Goal: Task Accomplishment & Management: Manage account settings

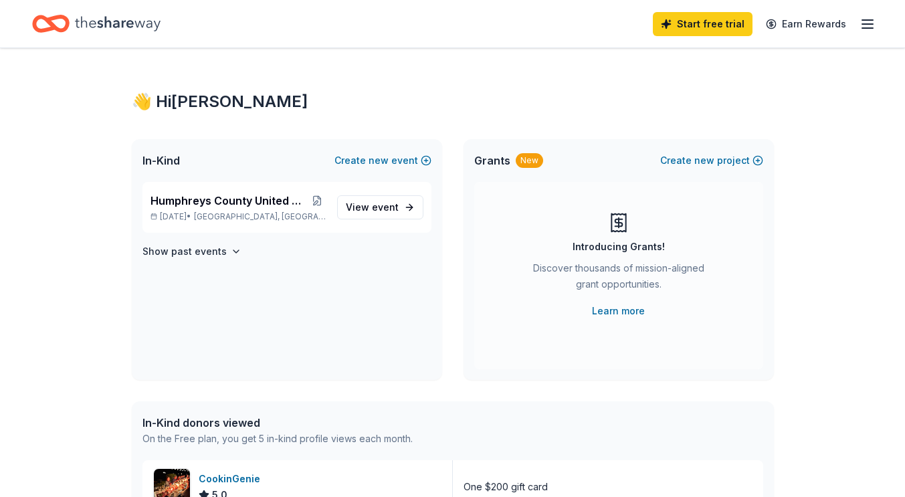
click at [352, 215] on span "View event" at bounding box center [372, 207] width 53 height 16
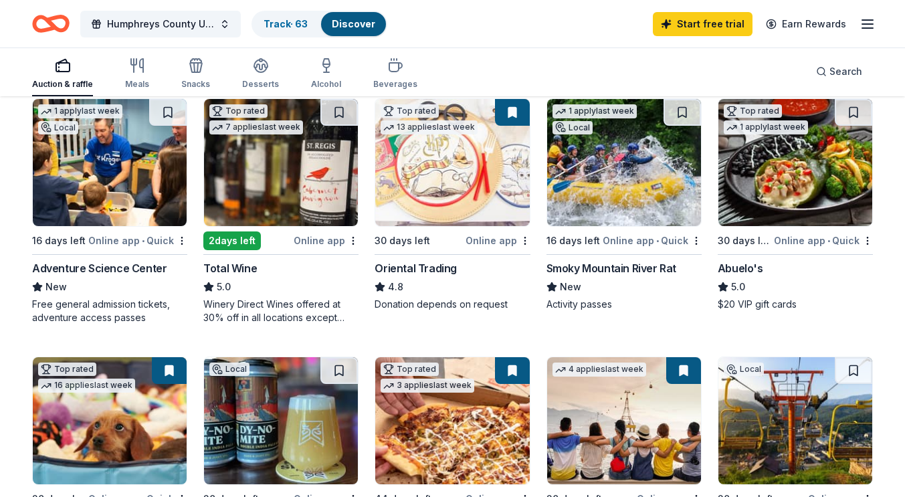
scroll to position [148, 0]
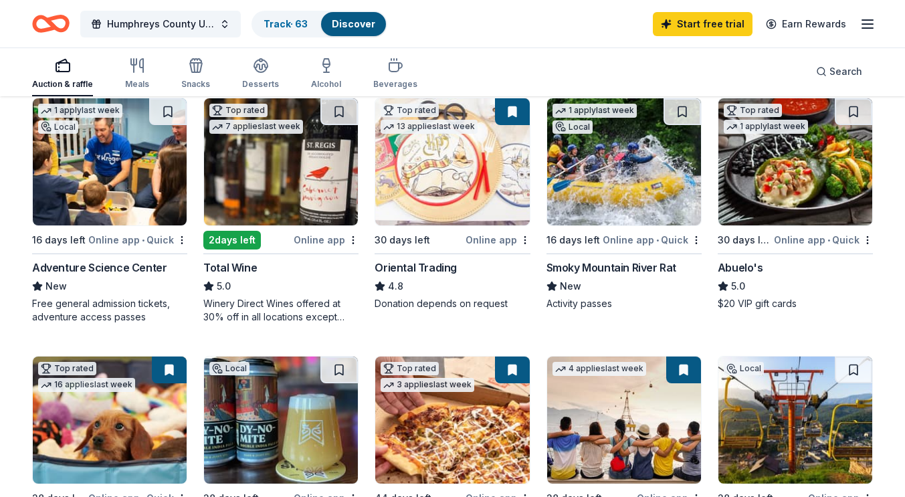
click at [92, 267] on div "Adventure Science Center" at bounding box center [99, 267] width 134 height 16
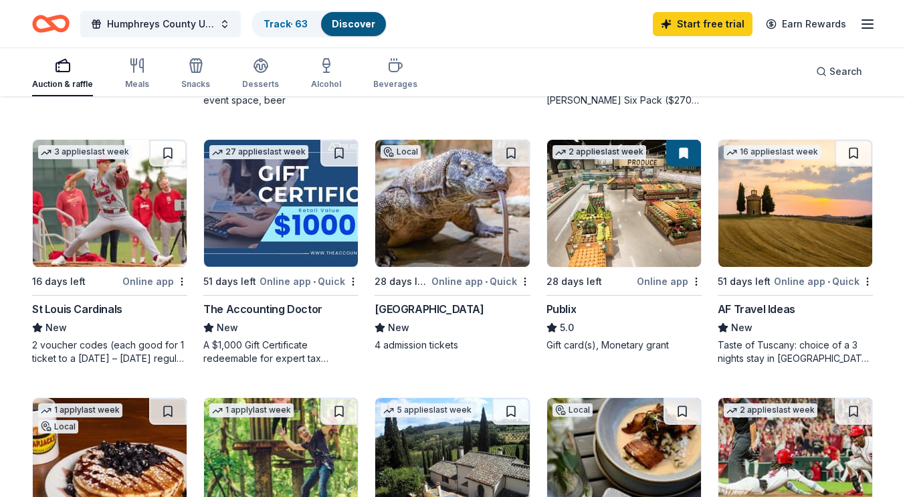
scroll to position [623, 0]
click at [507, 152] on button at bounding box center [510, 153] width 37 height 27
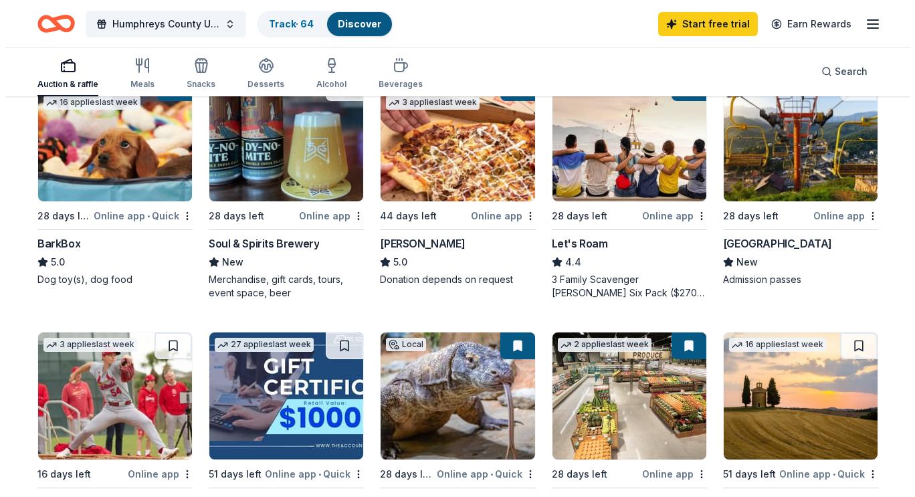
scroll to position [0, 0]
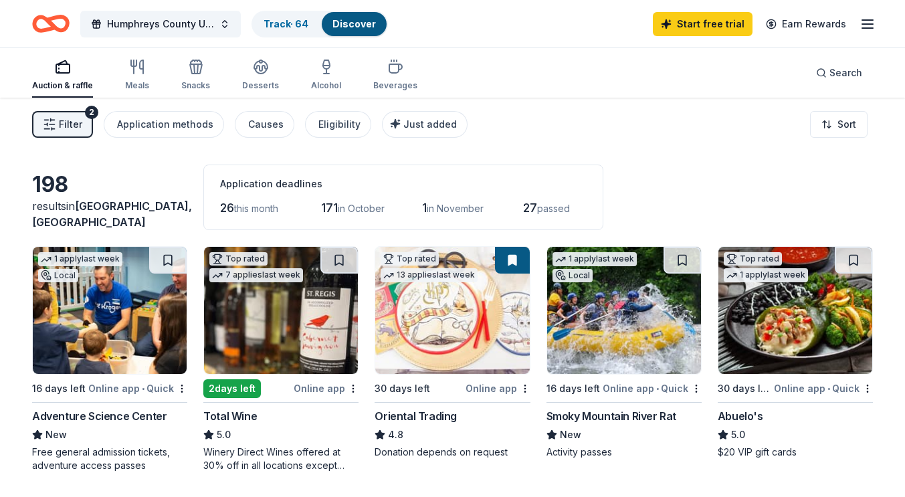
click at [66, 132] on span "Filter" at bounding box center [70, 124] width 23 height 16
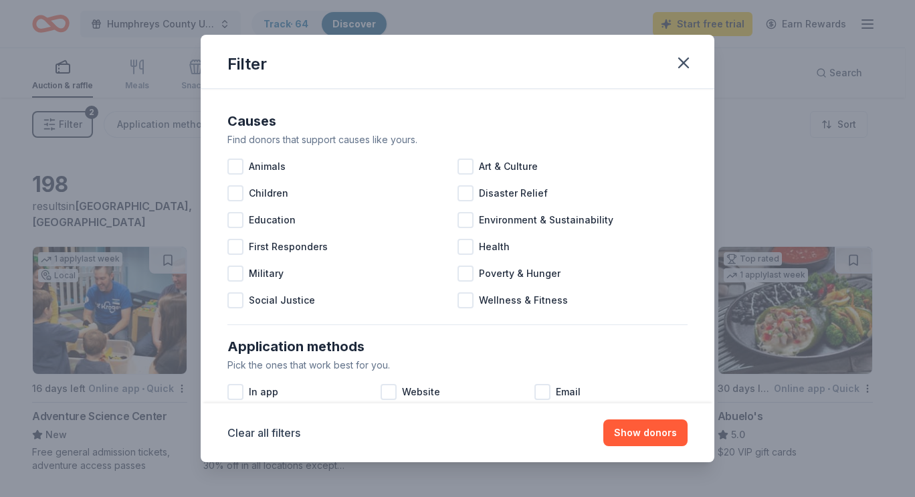
click at [683, 49] on button "button" at bounding box center [683, 62] width 29 height 29
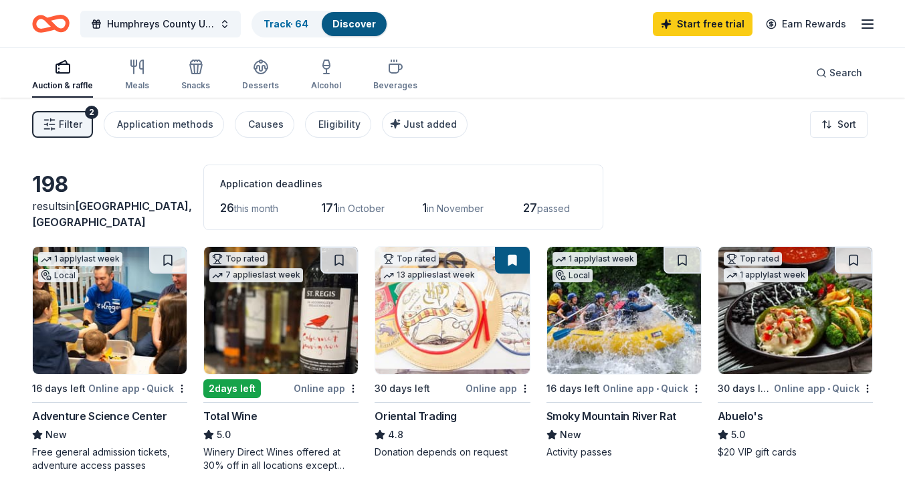
click at [300, 23] on link "Track · 64" at bounding box center [285, 23] width 45 height 11
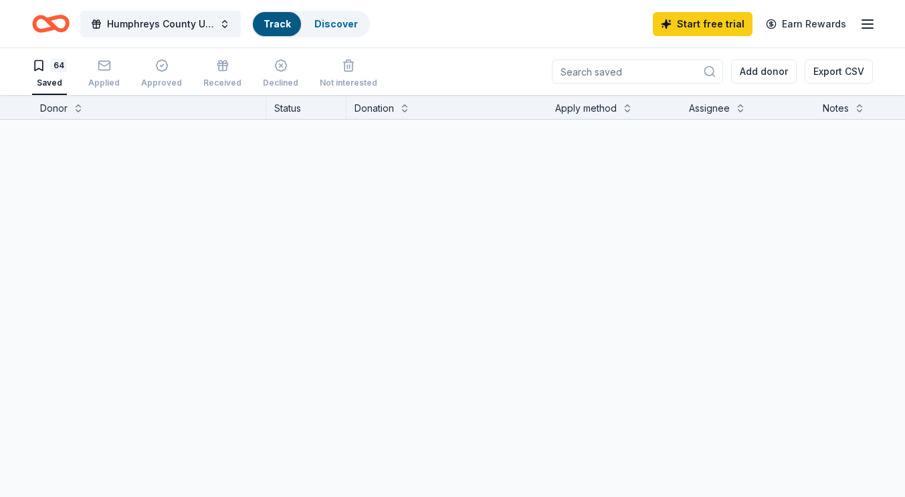
scroll to position [1, 0]
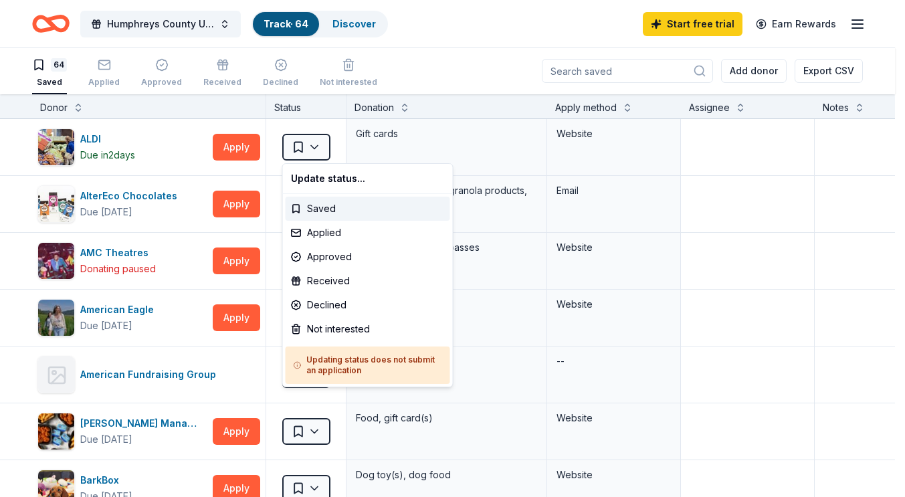
click at [315, 146] on html "Humphreys County United Way Radio Auction Track · 64 Discover Start free trial …" at bounding box center [452, 247] width 905 height 497
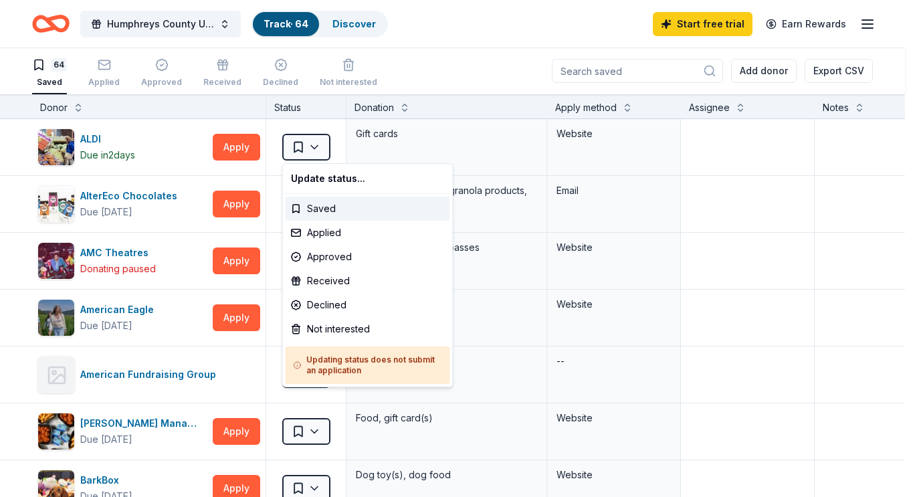
click at [315, 146] on html "Humphreys County United Way Radio Auction Track · 64 Discover Start free trial …" at bounding box center [457, 247] width 915 height 497
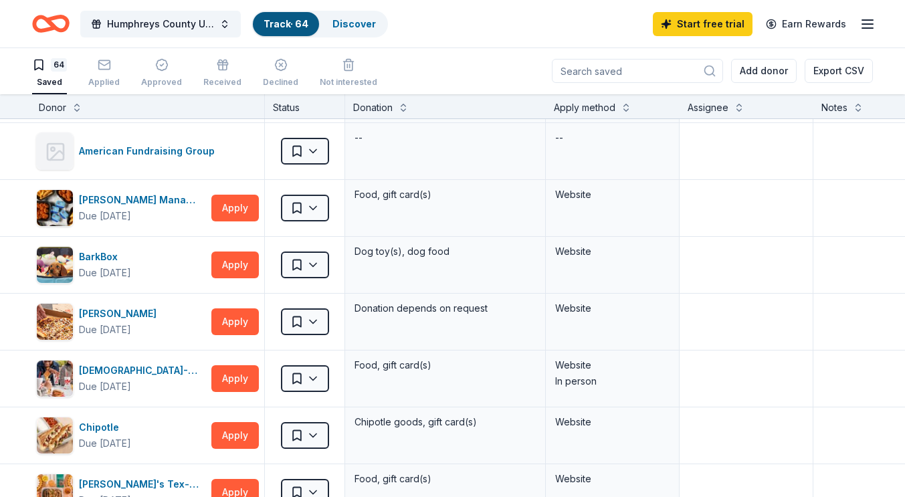
scroll to position [0, 1]
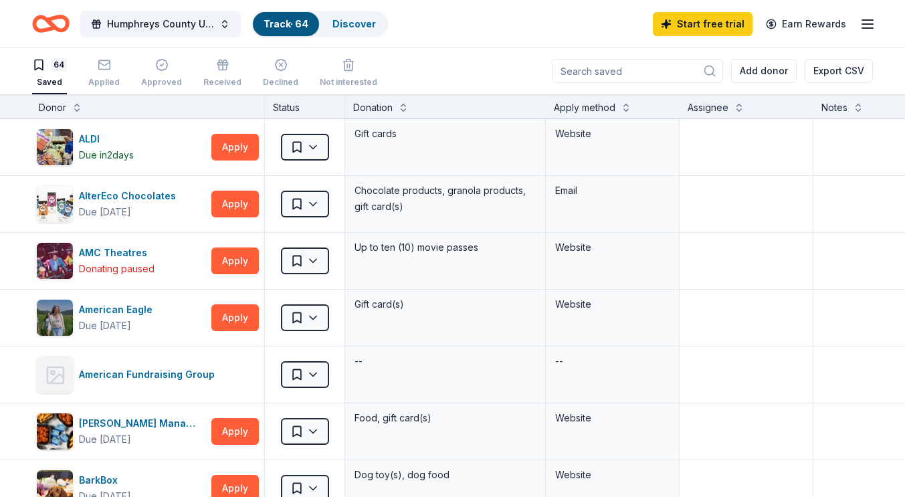
click at [349, 18] on link "Discover" at bounding box center [353, 23] width 43 height 11
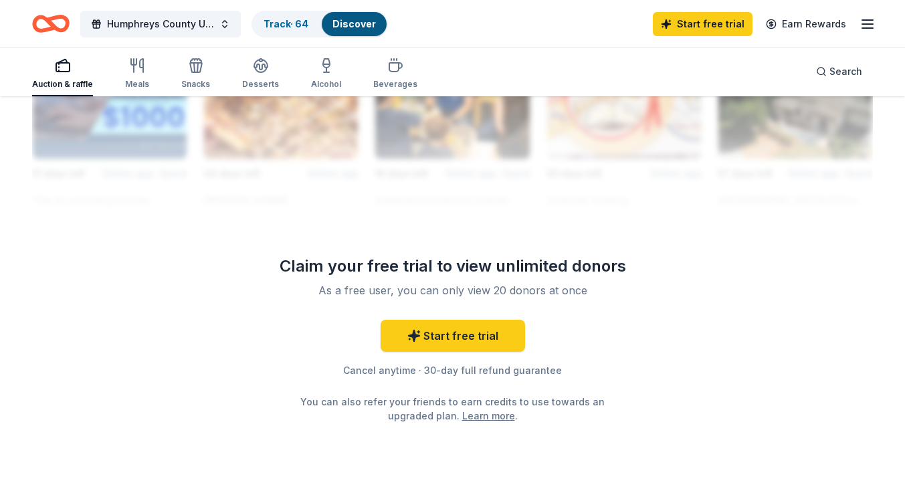
scroll to position [1318, 0]
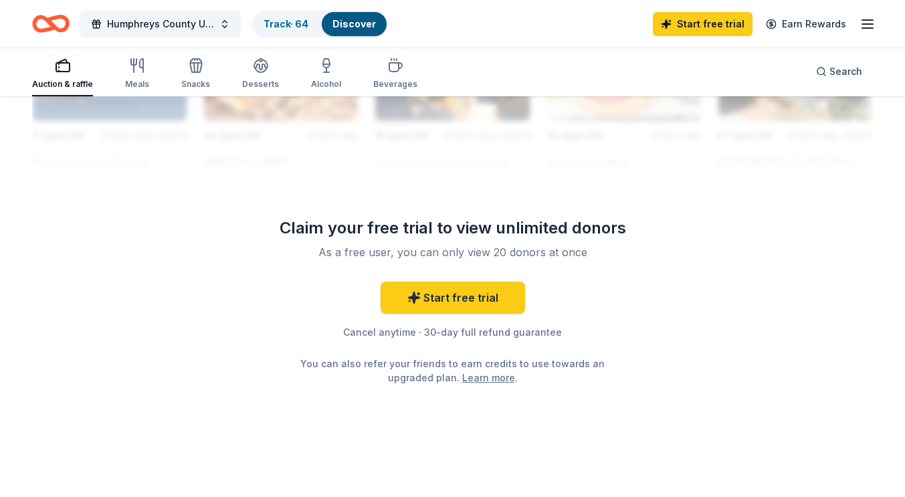
click at [449, 298] on link "Start free trial" at bounding box center [452, 298] width 144 height 32
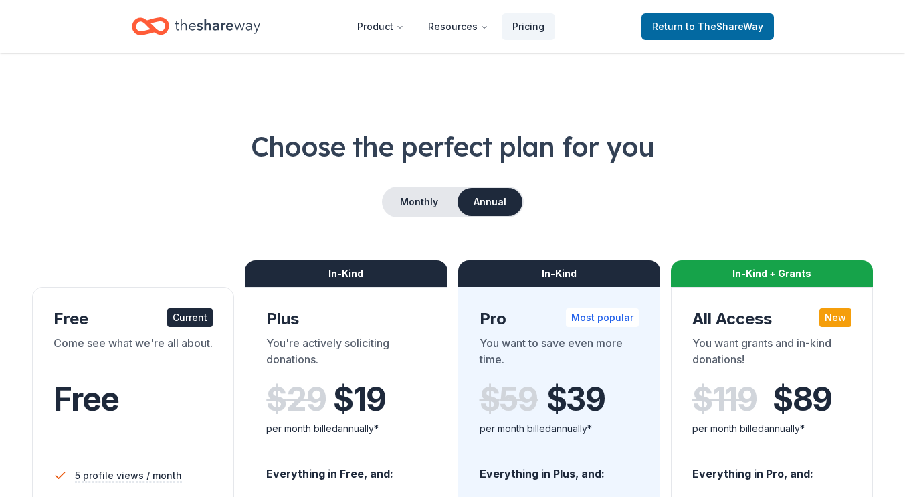
click at [672, 25] on span "Return to TheShareWay" at bounding box center [707, 27] width 111 height 16
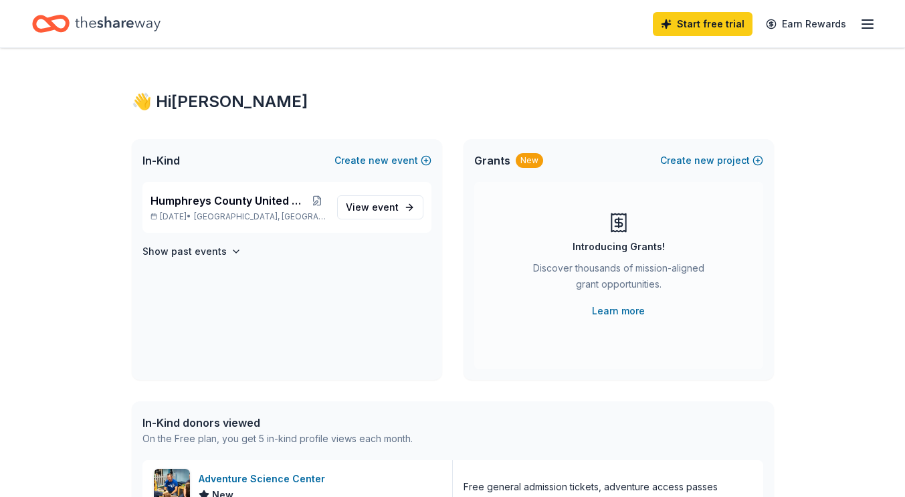
click at [373, 197] on link "View event" at bounding box center [380, 207] width 86 height 24
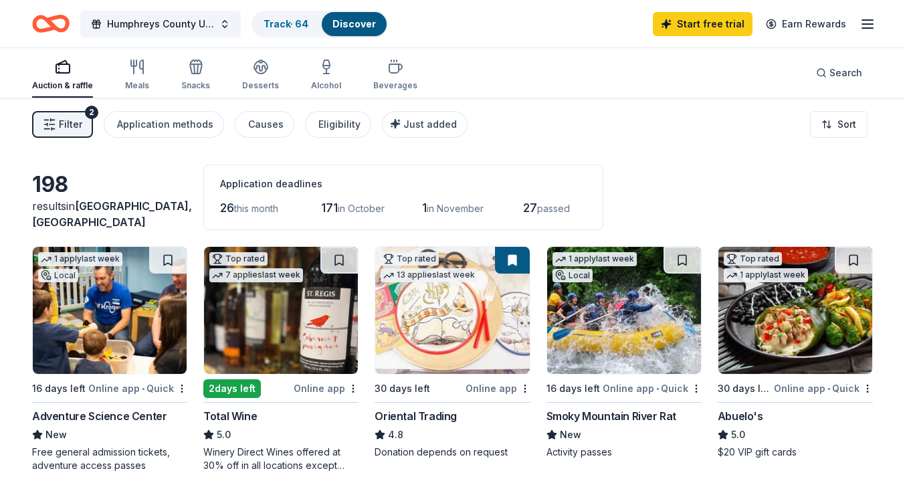
click at [297, 19] on link "Track · 64" at bounding box center [285, 23] width 45 height 11
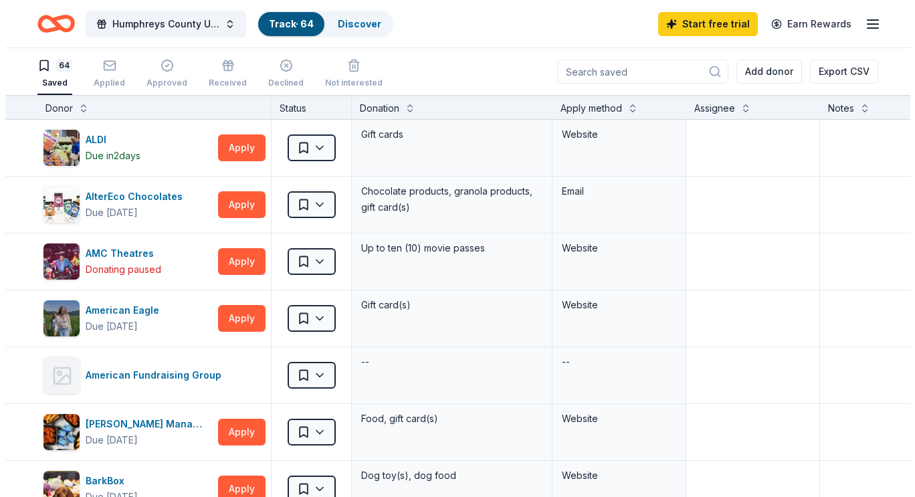
scroll to position [1, 0]
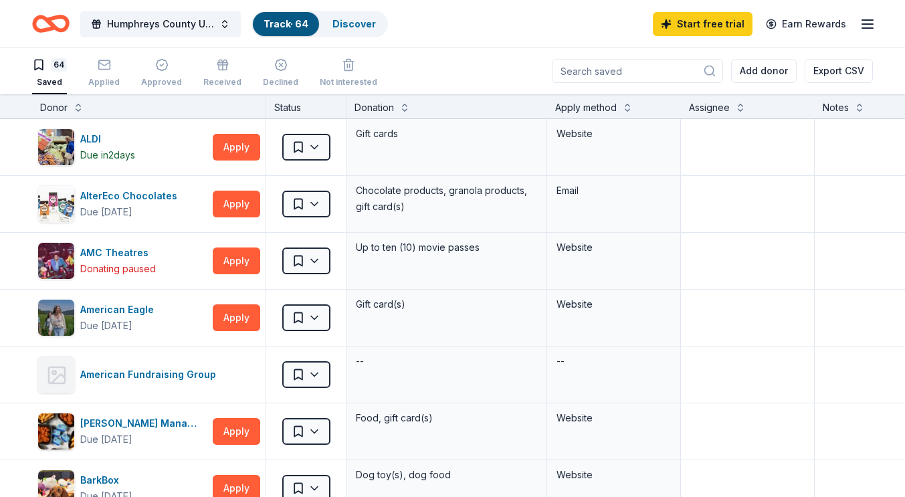
click at [771, 70] on button "Add donor" at bounding box center [764, 71] width 66 height 24
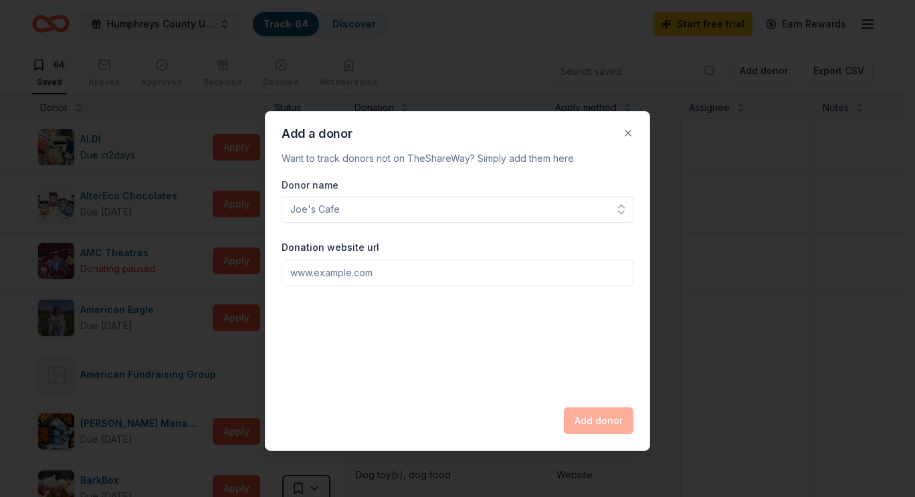
click at [392, 277] on input "Donation website url" at bounding box center [458, 272] width 352 height 27
paste input "[URL][DOMAIN_NAME]"
type input "[URL][DOMAIN_NAME]"
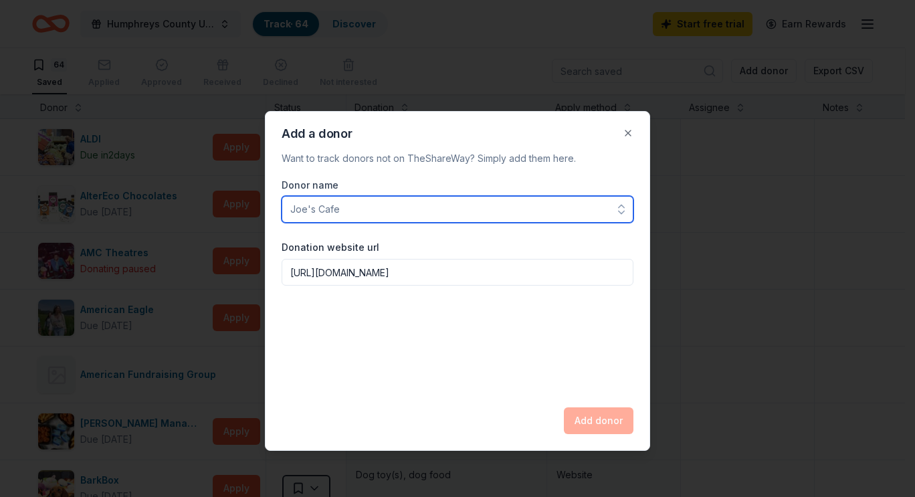
click at [361, 203] on input "Donor name" at bounding box center [458, 209] width 352 height 27
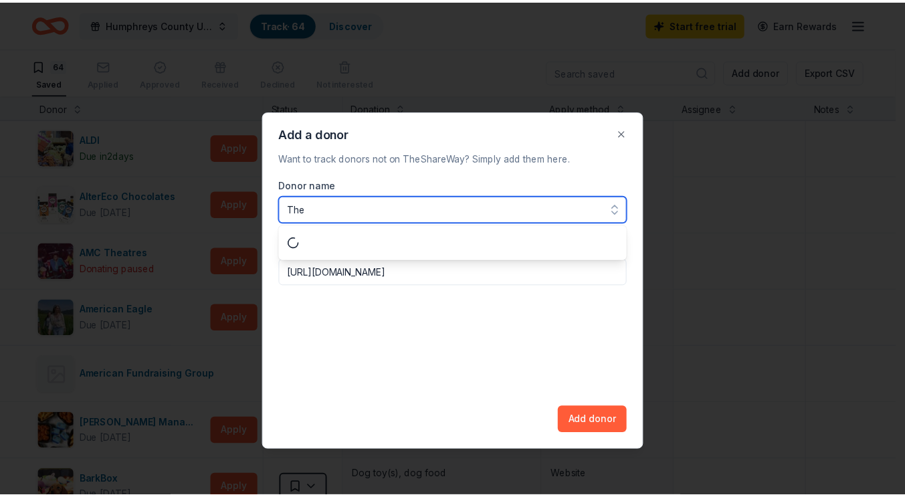
scroll to position [0, 0]
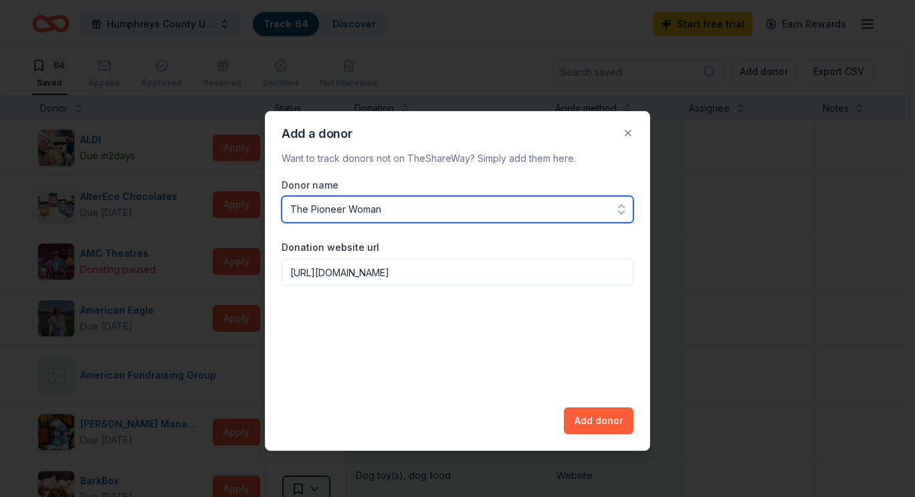
type input "The Pioneer Woman"
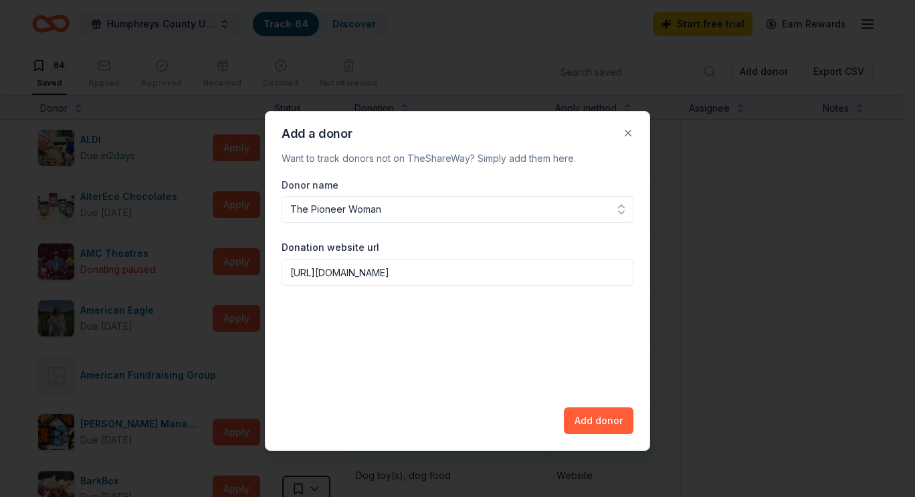
click at [604, 413] on button "Add donor" at bounding box center [599, 420] width 70 height 27
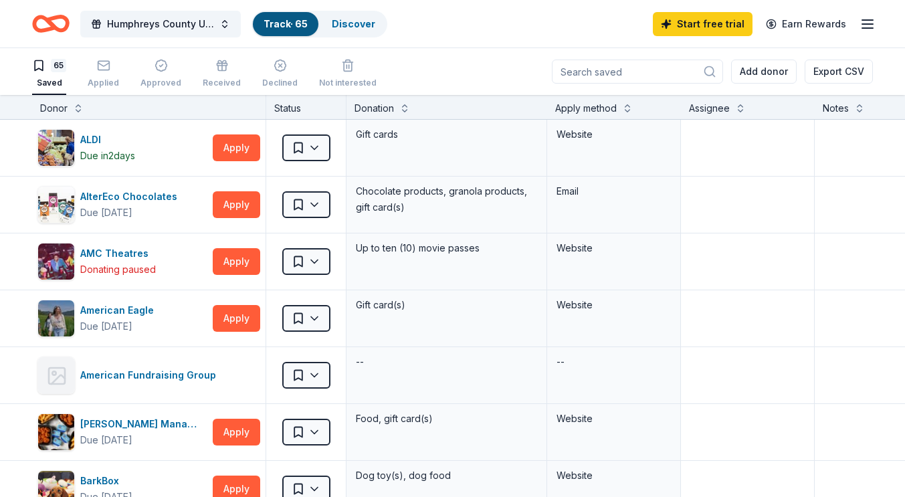
click at [108, 83] on div "Applied" at bounding box center [103, 83] width 31 height 11
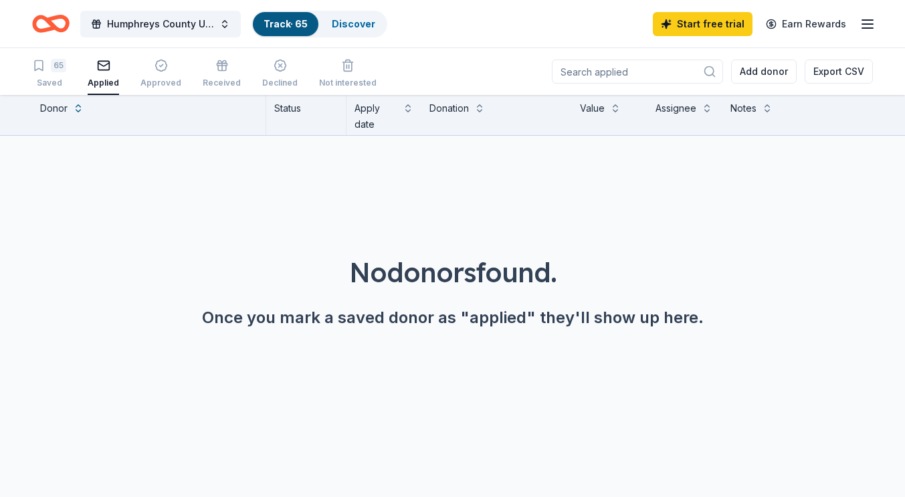
click at [160, 82] on div "Approved" at bounding box center [160, 83] width 41 height 11
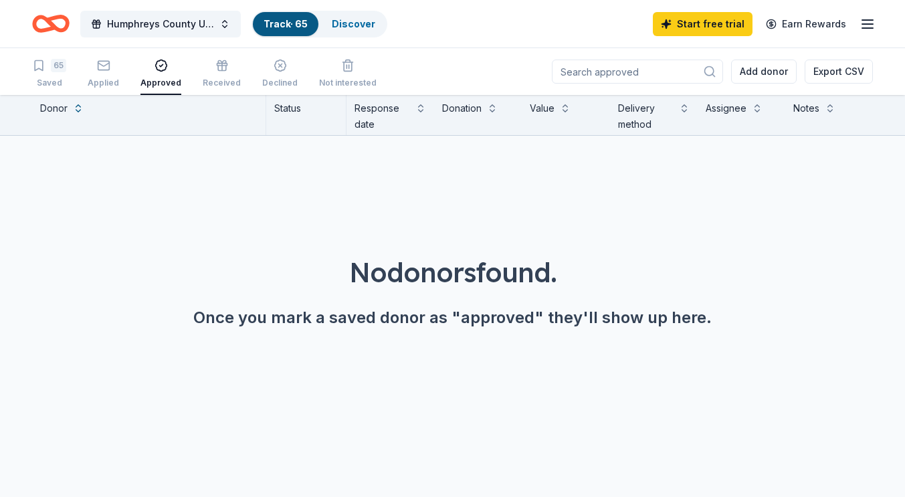
click at [213, 80] on div "Received" at bounding box center [222, 83] width 38 height 11
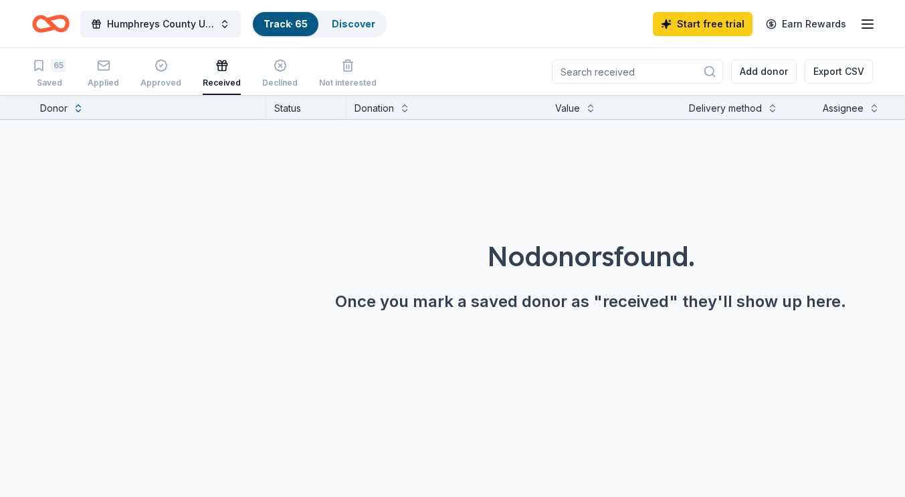
click at [41, 70] on icon "button" at bounding box center [39, 66] width 8 height 10
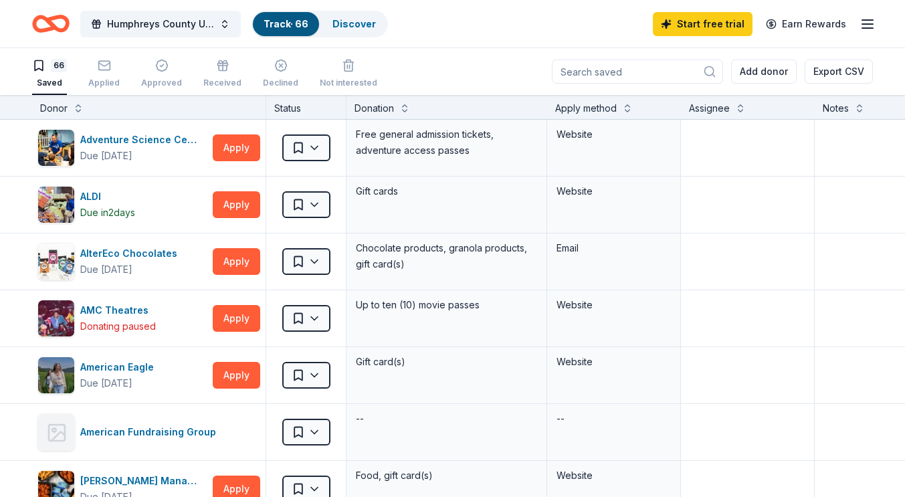
click at [352, 23] on link "Discover" at bounding box center [353, 23] width 43 height 11
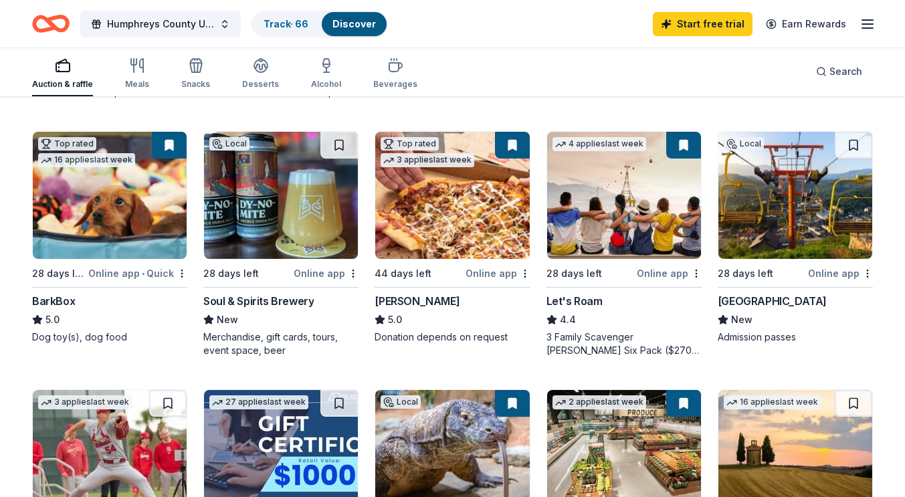
scroll to position [370, 0]
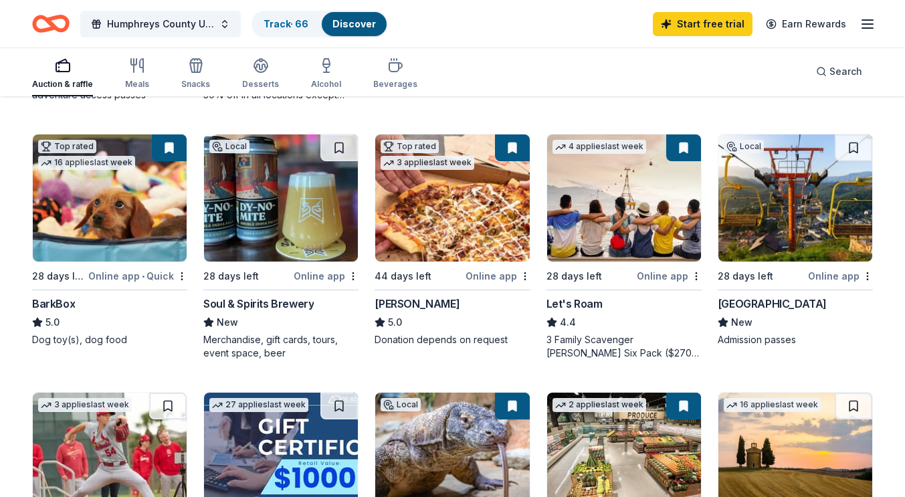
click at [857, 144] on button at bounding box center [853, 147] width 37 height 27
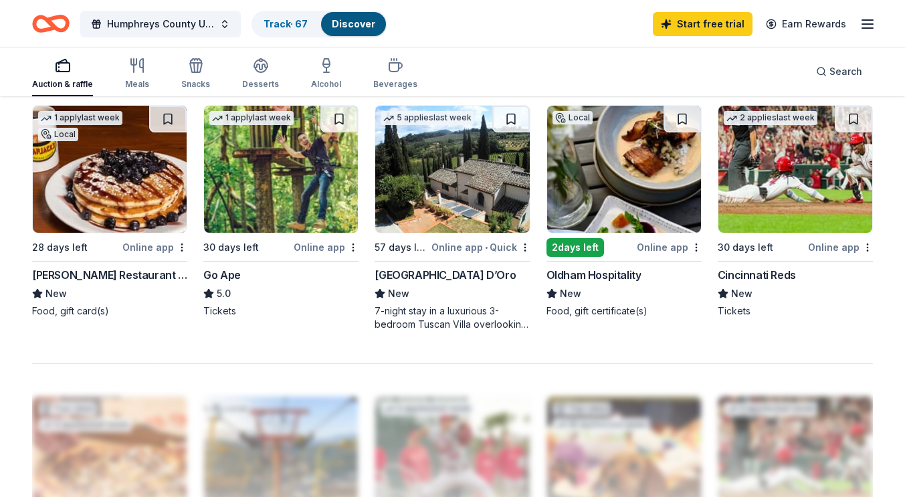
scroll to position [917, 0]
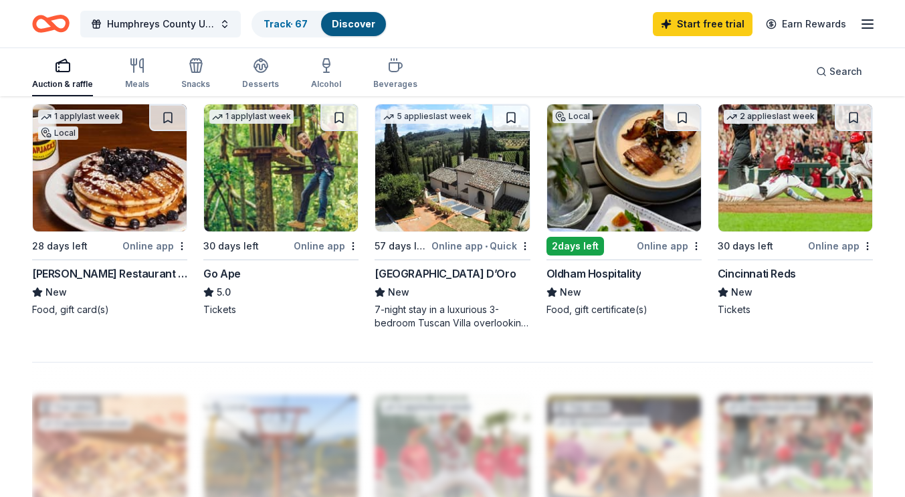
click at [688, 114] on button at bounding box center [681, 117] width 37 height 27
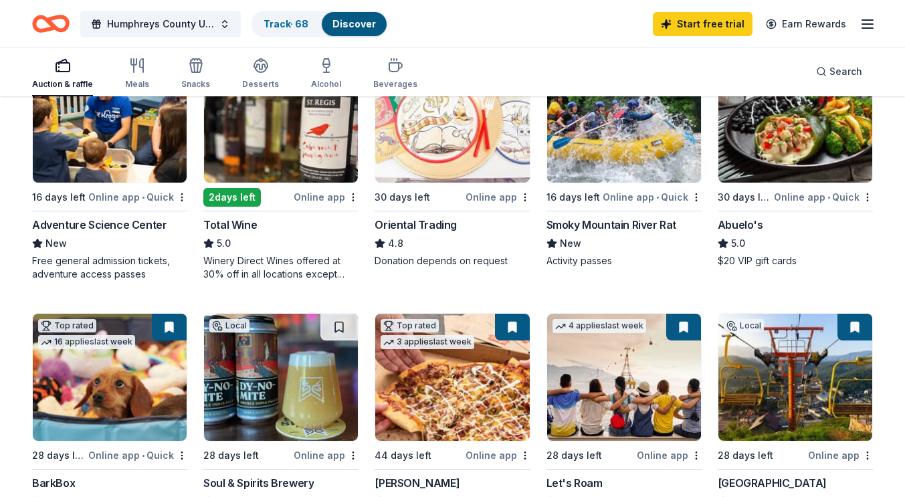
scroll to position [0, 0]
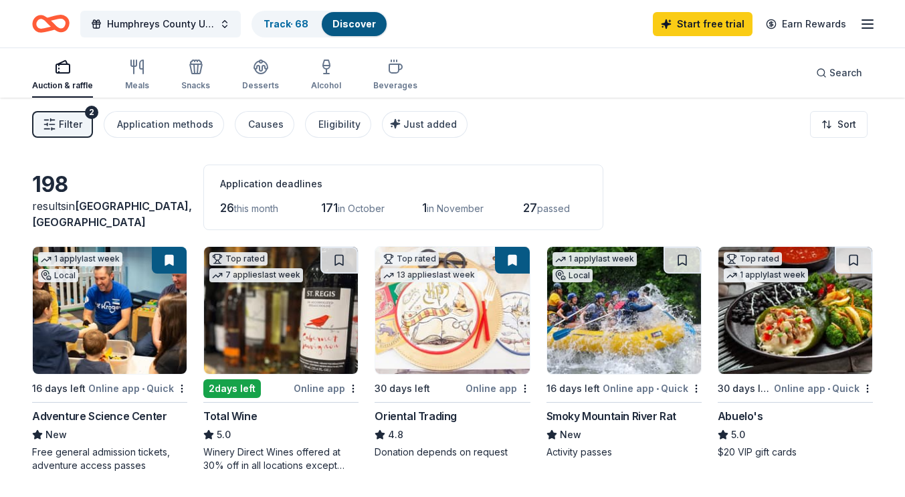
click at [390, 128] on icon "button" at bounding box center [395, 123] width 11 height 11
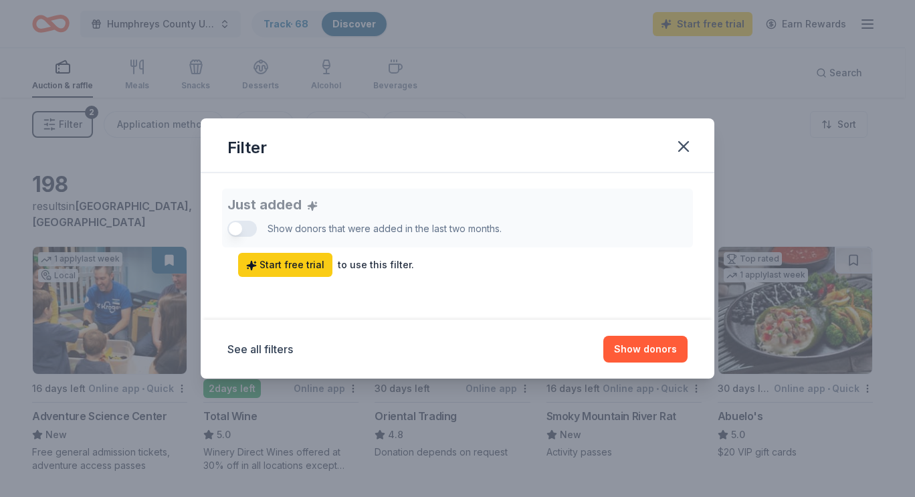
click at [234, 228] on div "Just added Show donors that were added in the last two months. Start free trial…" at bounding box center [457, 233] width 460 height 88
click at [679, 150] on icon "button" at bounding box center [683, 146] width 9 height 9
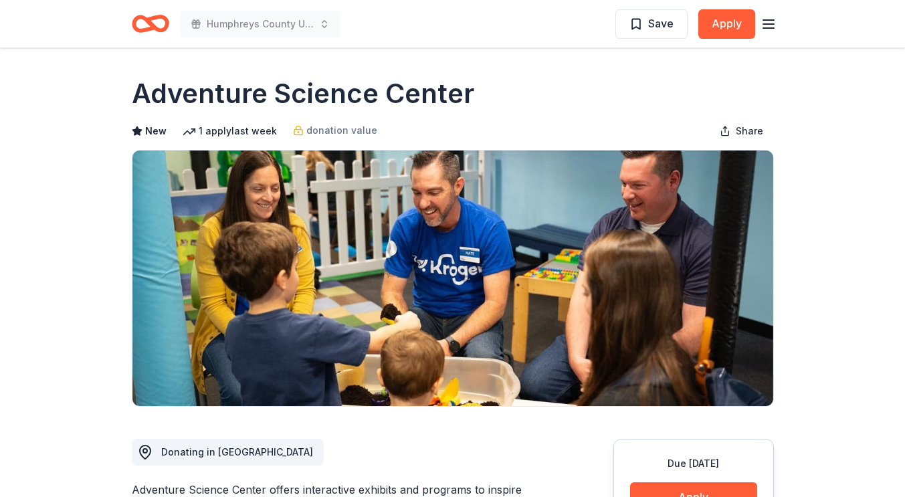
click at [649, 37] on button "Save" at bounding box center [651, 23] width 72 height 29
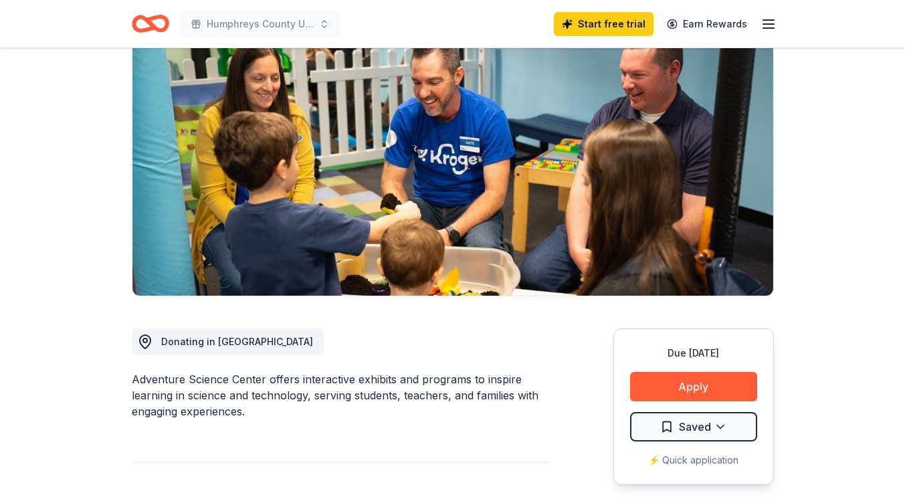
scroll to position [112, 0]
